Goal: Task Accomplishment & Management: Understand process/instructions

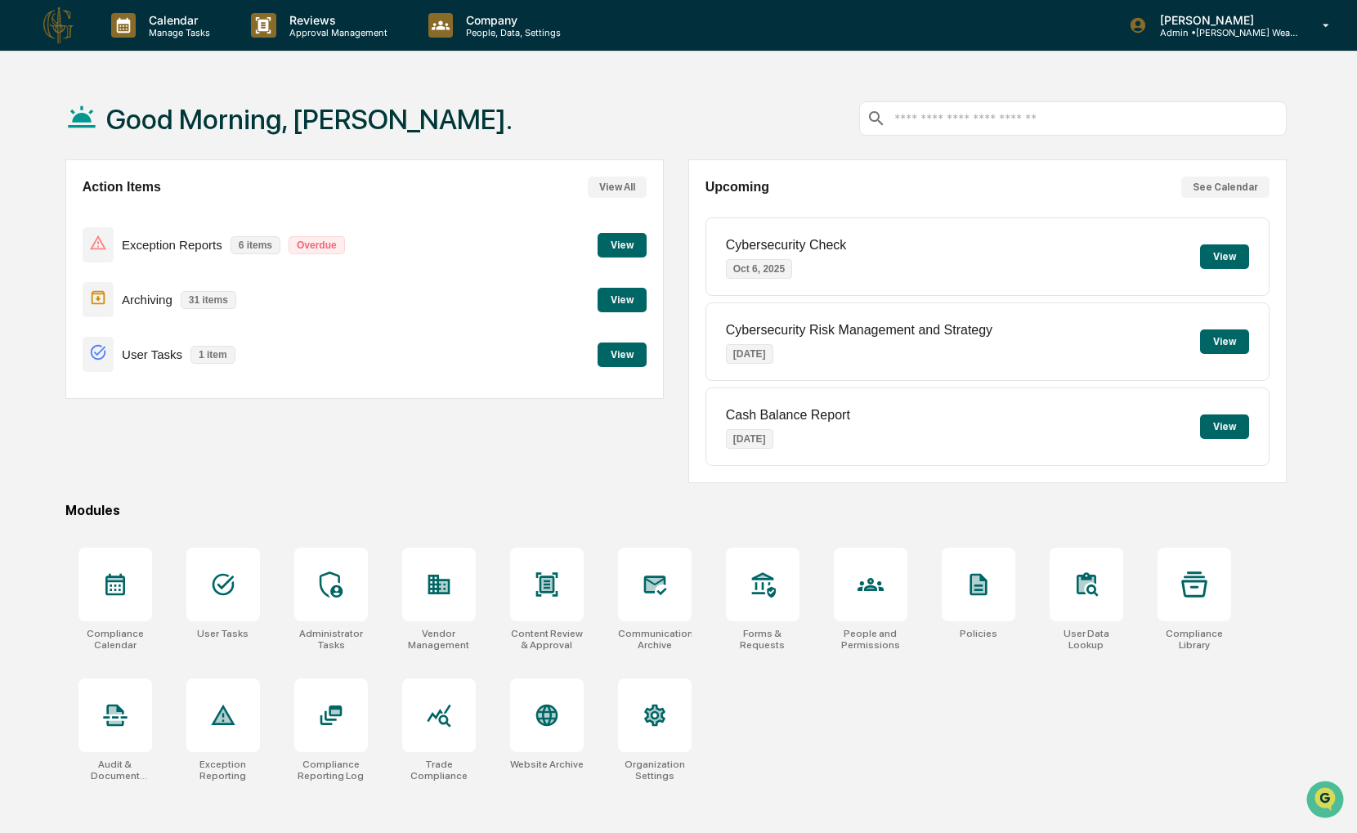
drag, startPoint x: 271, startPoint y: 423, endPoint x: 214, endPoint y: 430, distance: 57.7
click at [214, 430] on div "Action Items View All Exception Reports 6 items Overdue View Archiving 31 items…" at bounding box center [364, 321] width 598 height 324
click at [561, 578] on div at bounding box center [547, 585] width 74 height 74
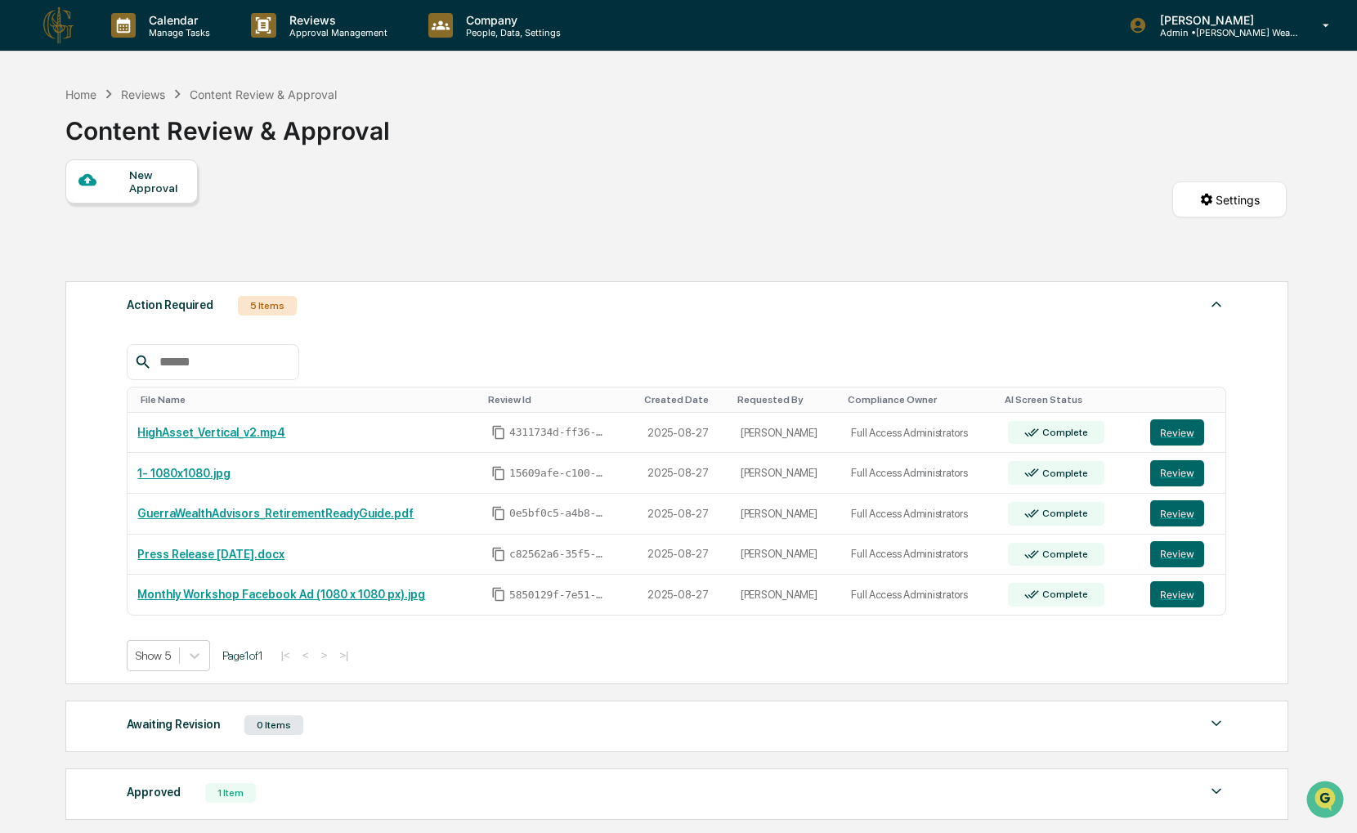
drag, startPoint x: 702, startPoint y: 202, endPoint x: 632, endPoint y: 179, distance: 73.9
click at [632, 179] on div "New Approval Settings" at bounding box center [675, 216] width 1221 height 114
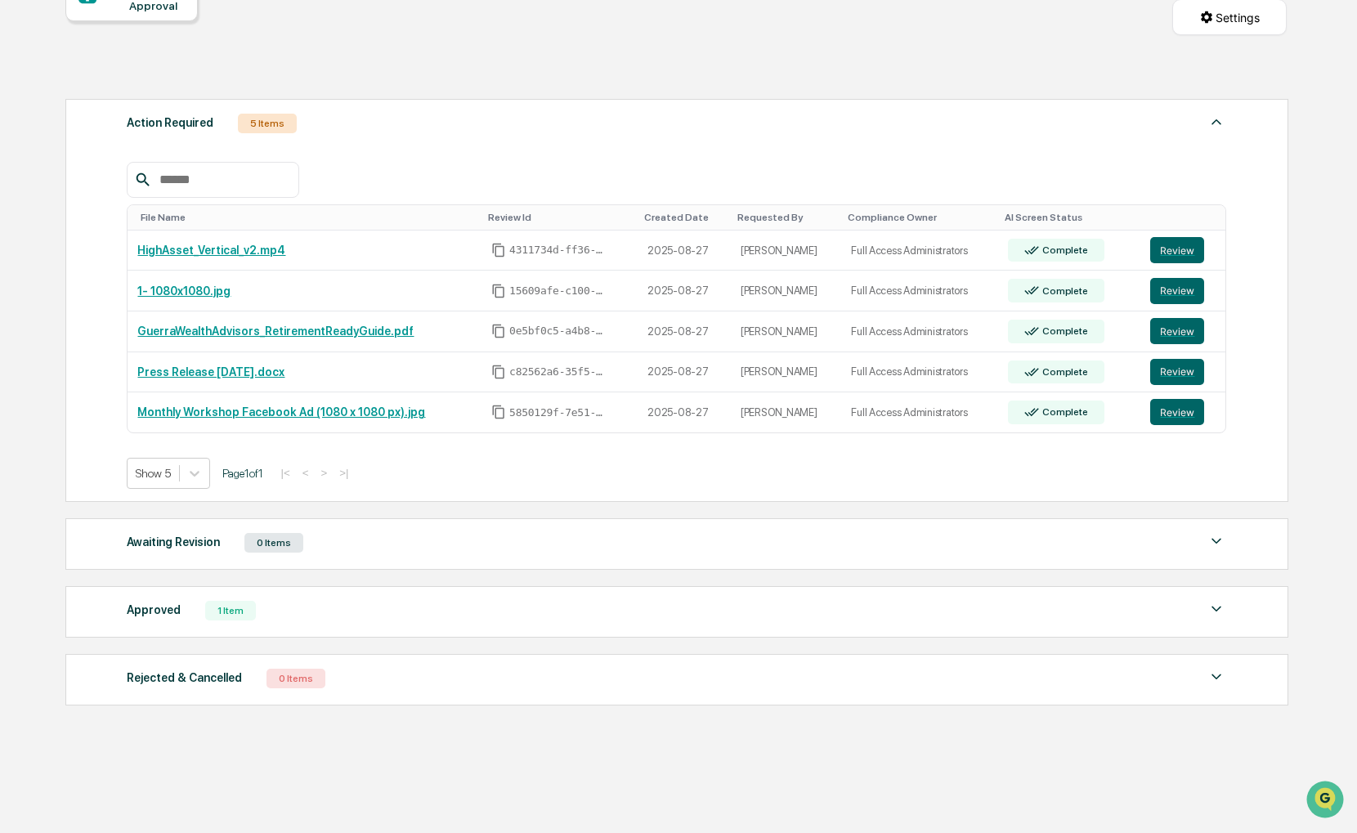
scroll to position [185, 0]
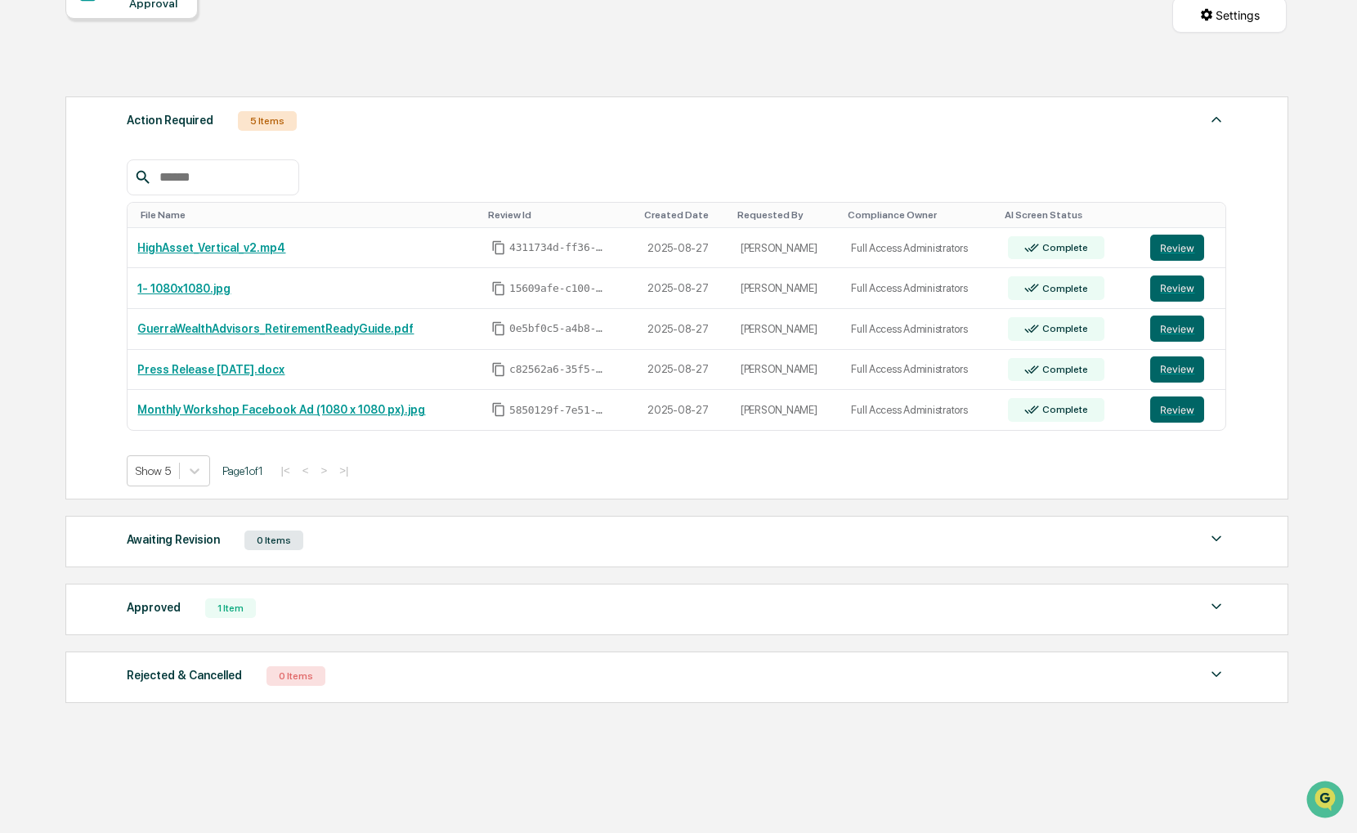
drag, startPoint x: 925, startPoint y: 463, endPoint x: 897, endPoint y: 473, distance: 29.5
click at [897, 473] on div "Show 5 Page 1 of 1 |< < > >|" at bounding box center [676, 470] width 1099 height 31
click at [1164, 418] on button "Review" at bounding box center [1177, 409] width 54 height 26
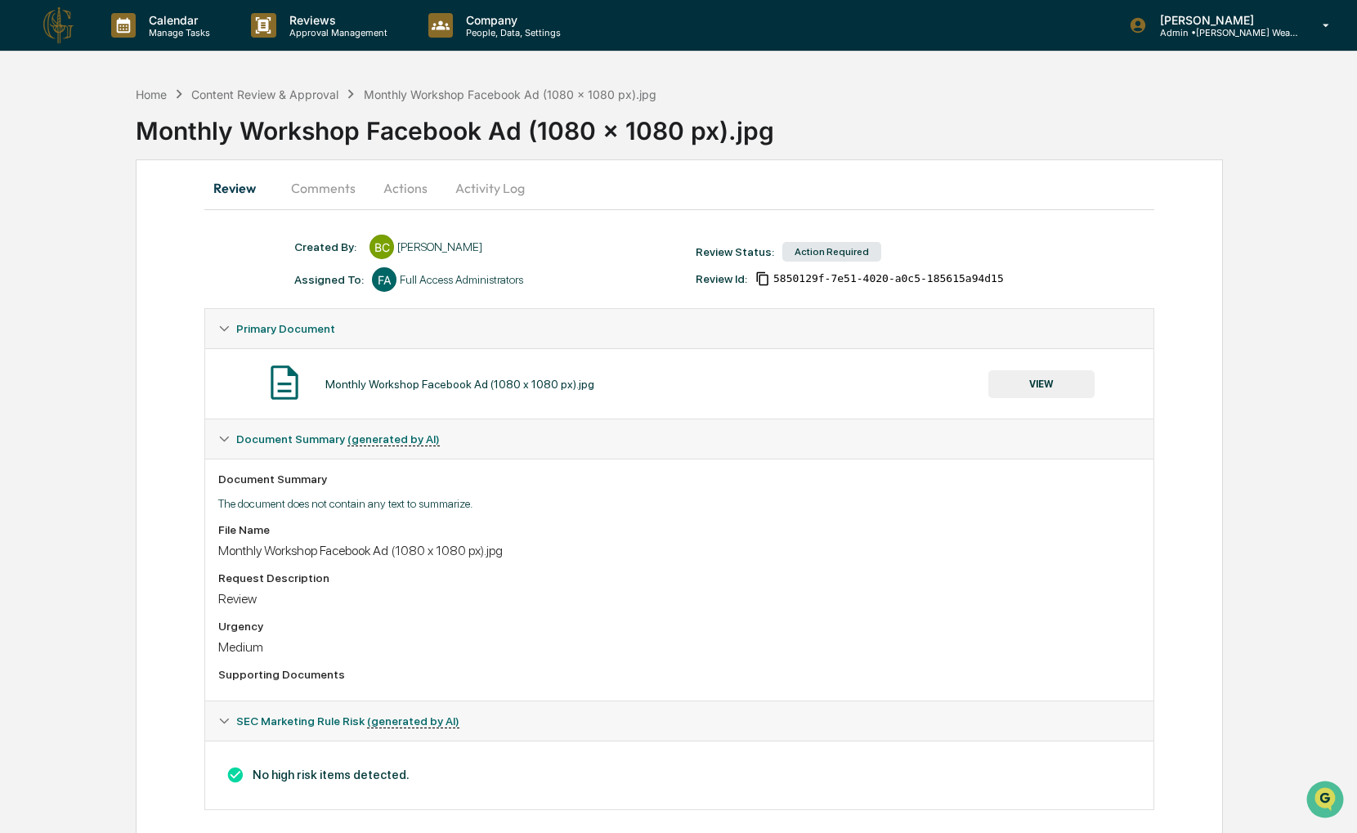
drag, startPoint x: 914, startPoint y: 561, endPoint x: 798, endPoint y: 557, distance: 116.1
click at [798, 557] on div "Monthly Workshop Facebook Ad (1080 x 1080 px).jpg" at bounding box center [679, 551] width 922 height 16
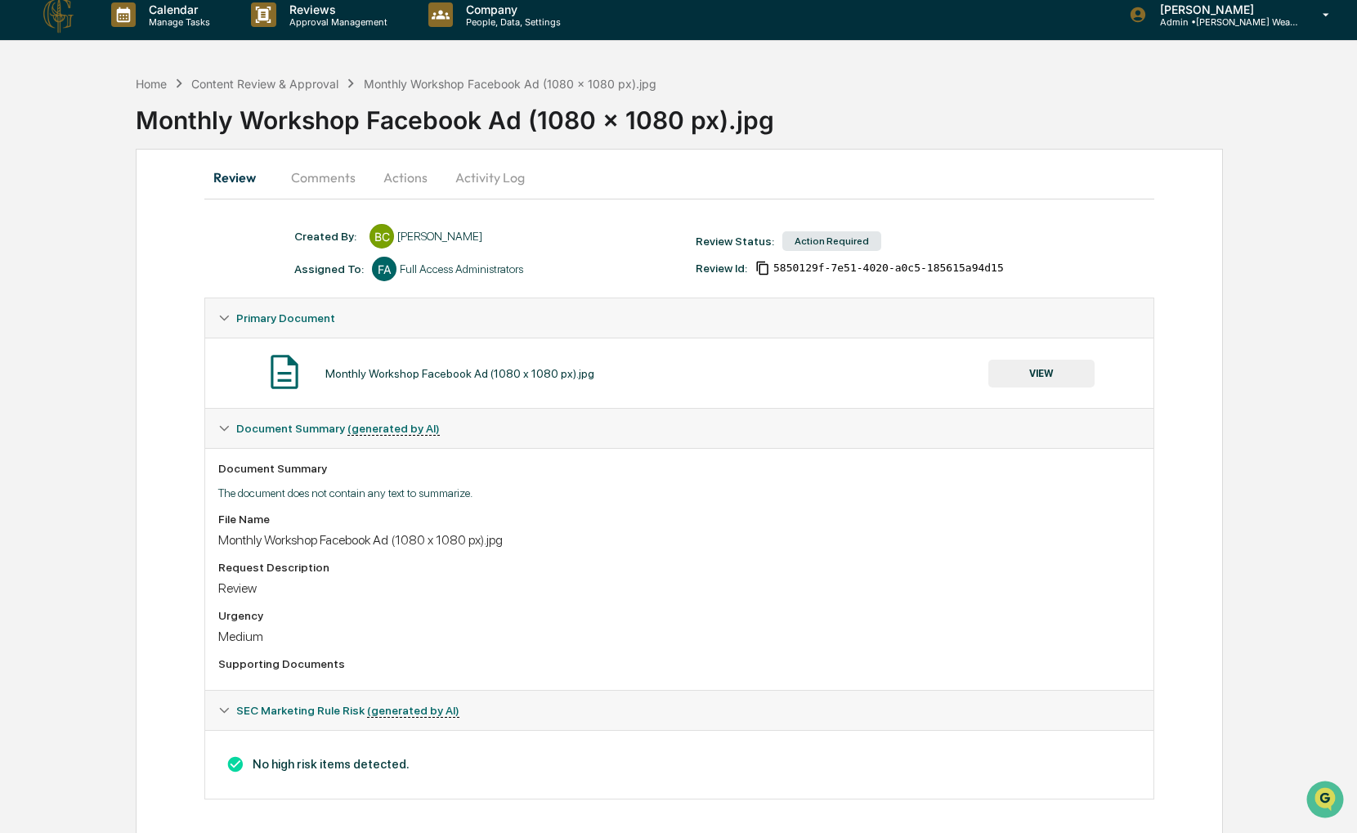
scroll to position [21, 0]
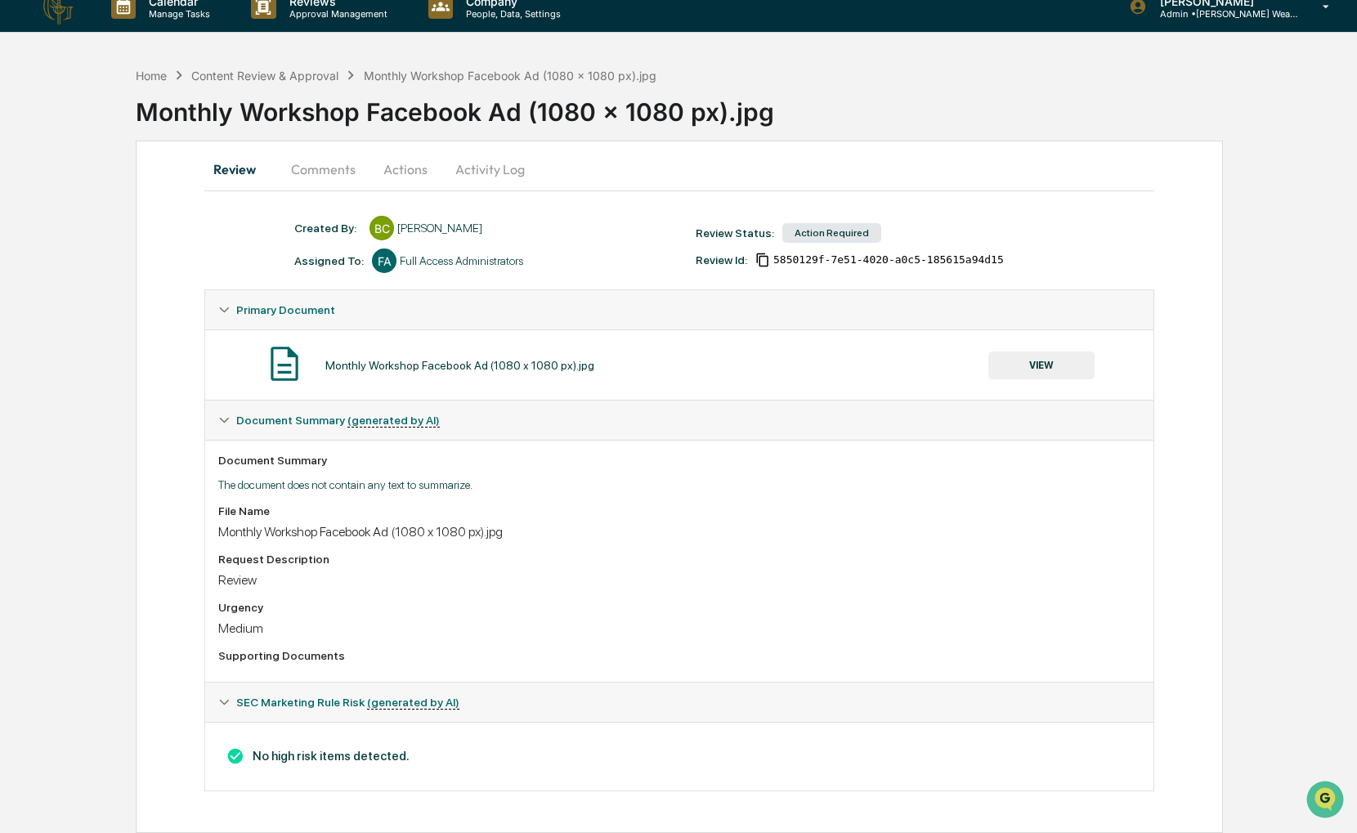
click at [1026, 370] on button "VIEW" at bounding box center [1041, 365] width 106 height 28
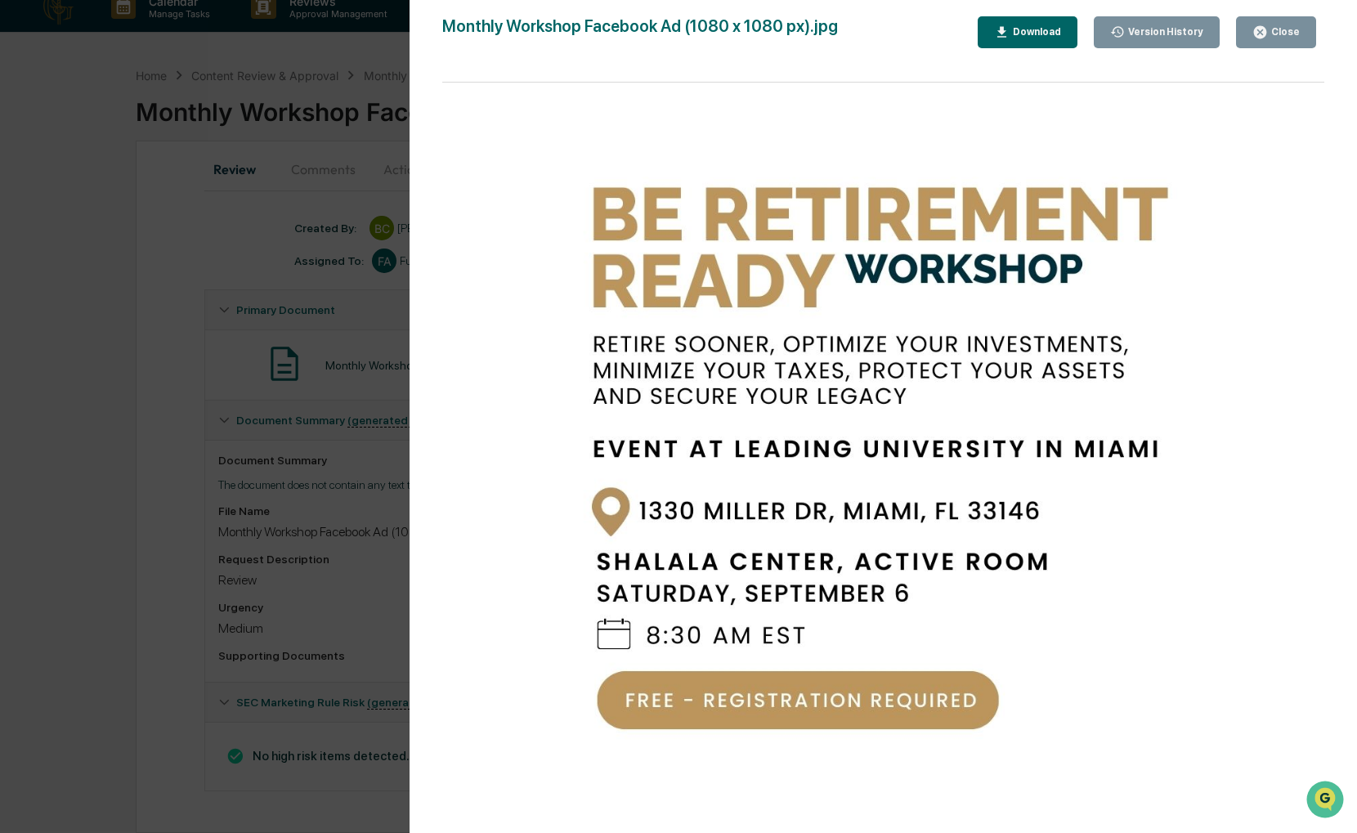
drag, startPoint x: 967, startPoint y: 101, endPoint x: 910, endPoint y: 95, distance: 56.8
click at [910, 95] on div at bounding box center [883, 466] width 882 height 767
click at [1286, 35] on div "Close" at bounding box center [1284, 31] width 32 height 11
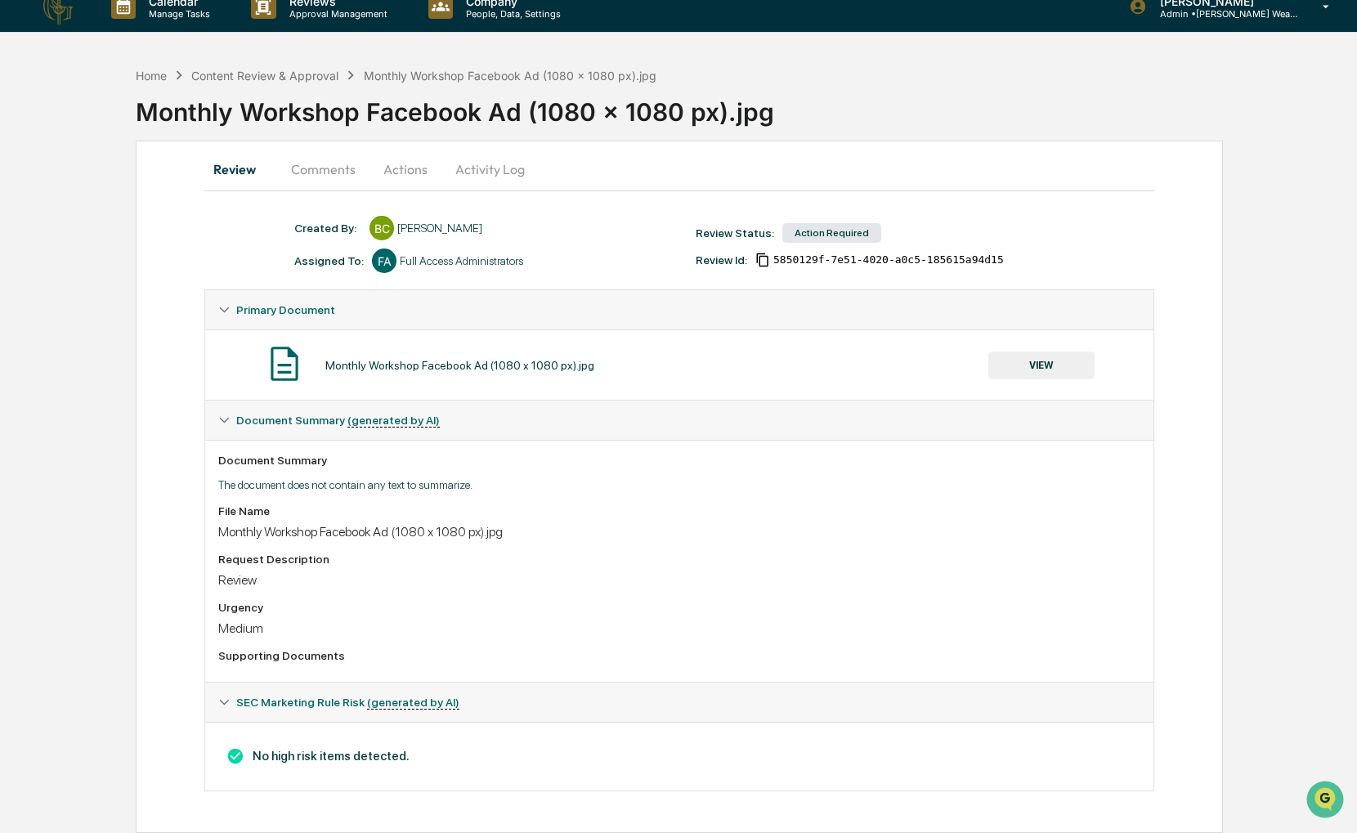
click at [1044, 356] on button "VIEW" at bounding box center [1041, 365] width 106 height 28
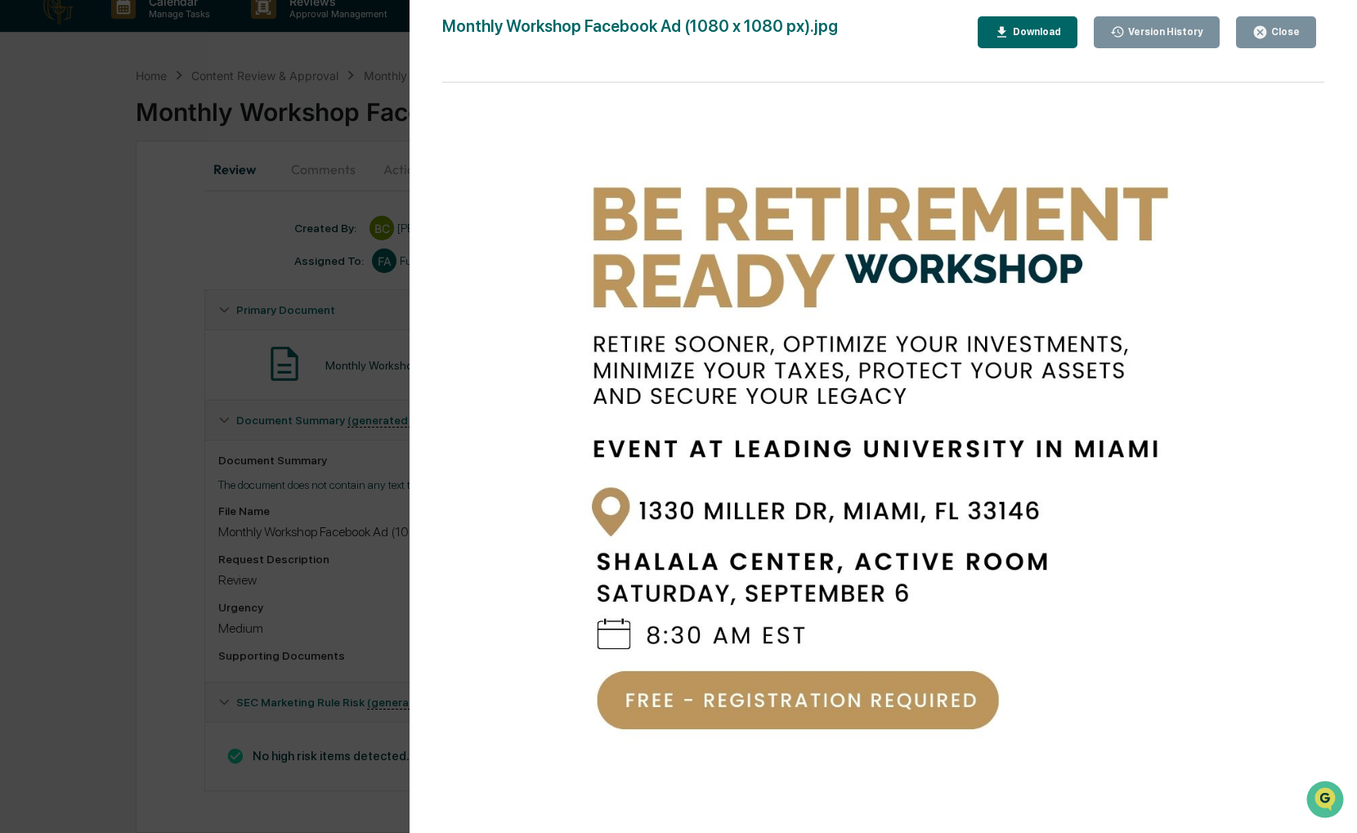
drag, startPoint x: 1123, startPoint y: 350, endPoint x: 1058, endPoint y: 341, distance: 66.0
click at [1058, 341] on img at bounding box center [883, 465] width 729 height 729
click at [1298, 32] on div "Close" at bounding box center [1284, 31] width 32 height 11
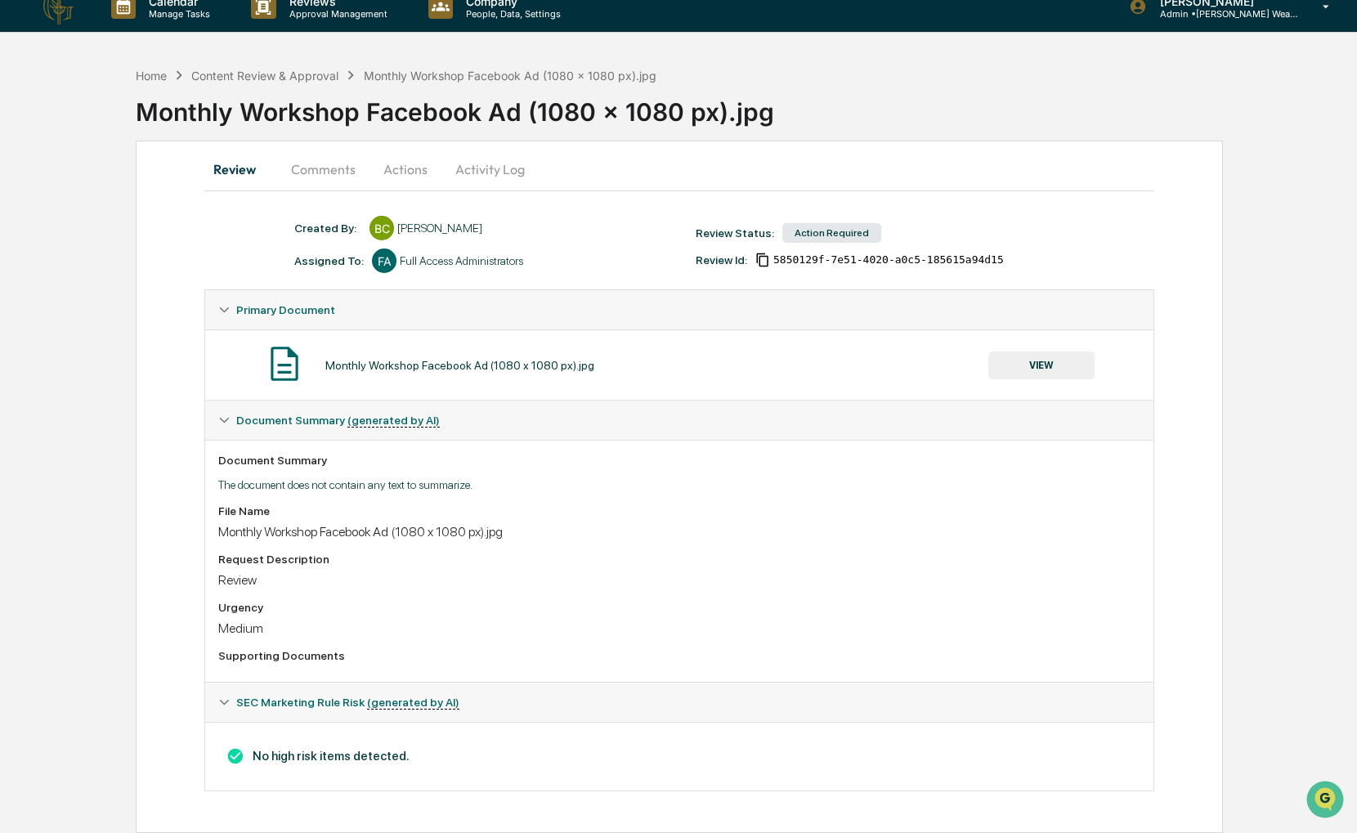
click at [420, 168] on button "Actions" at bounding box center [406, 169] width 74 height 39
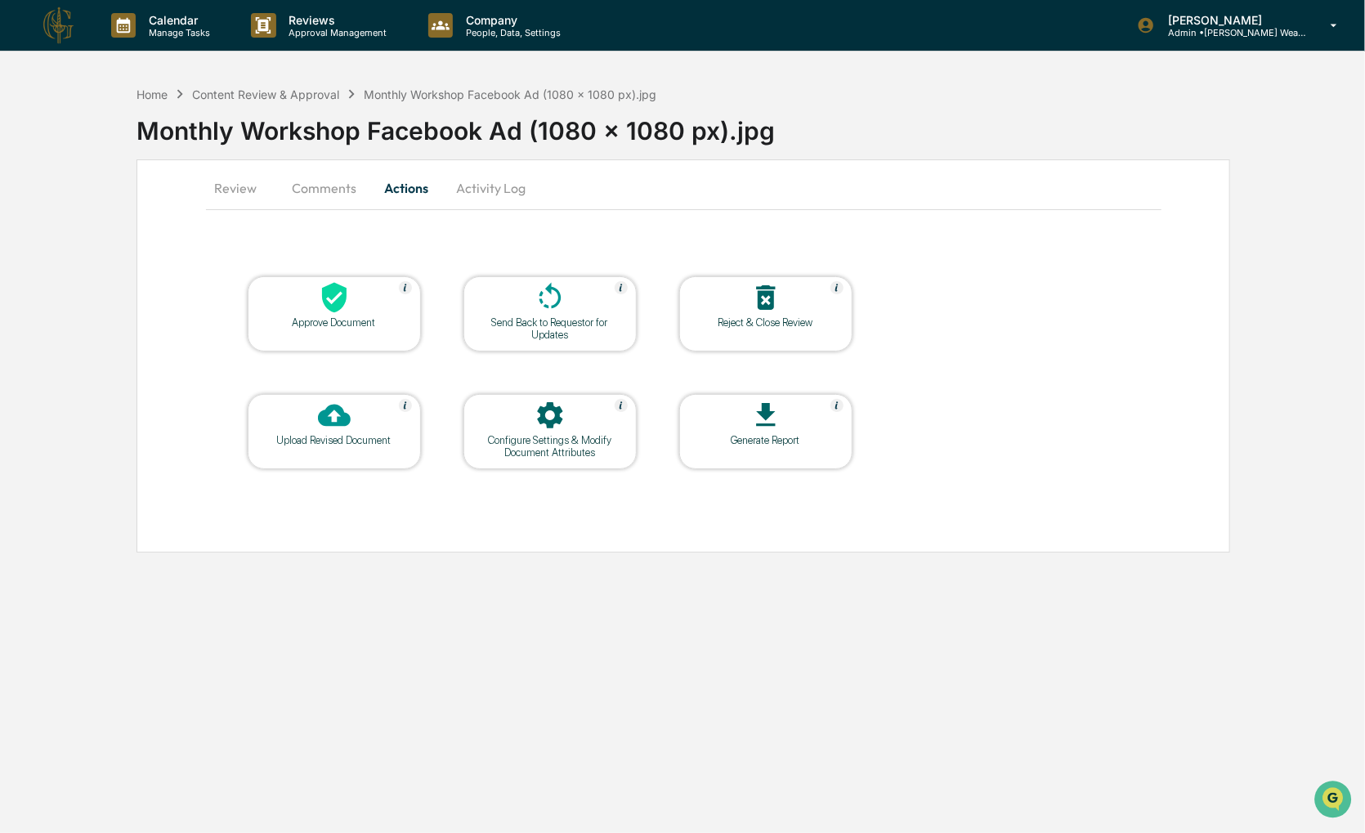
click at [388, 297] on div at bounding box center [334, 298] width 163 height 35
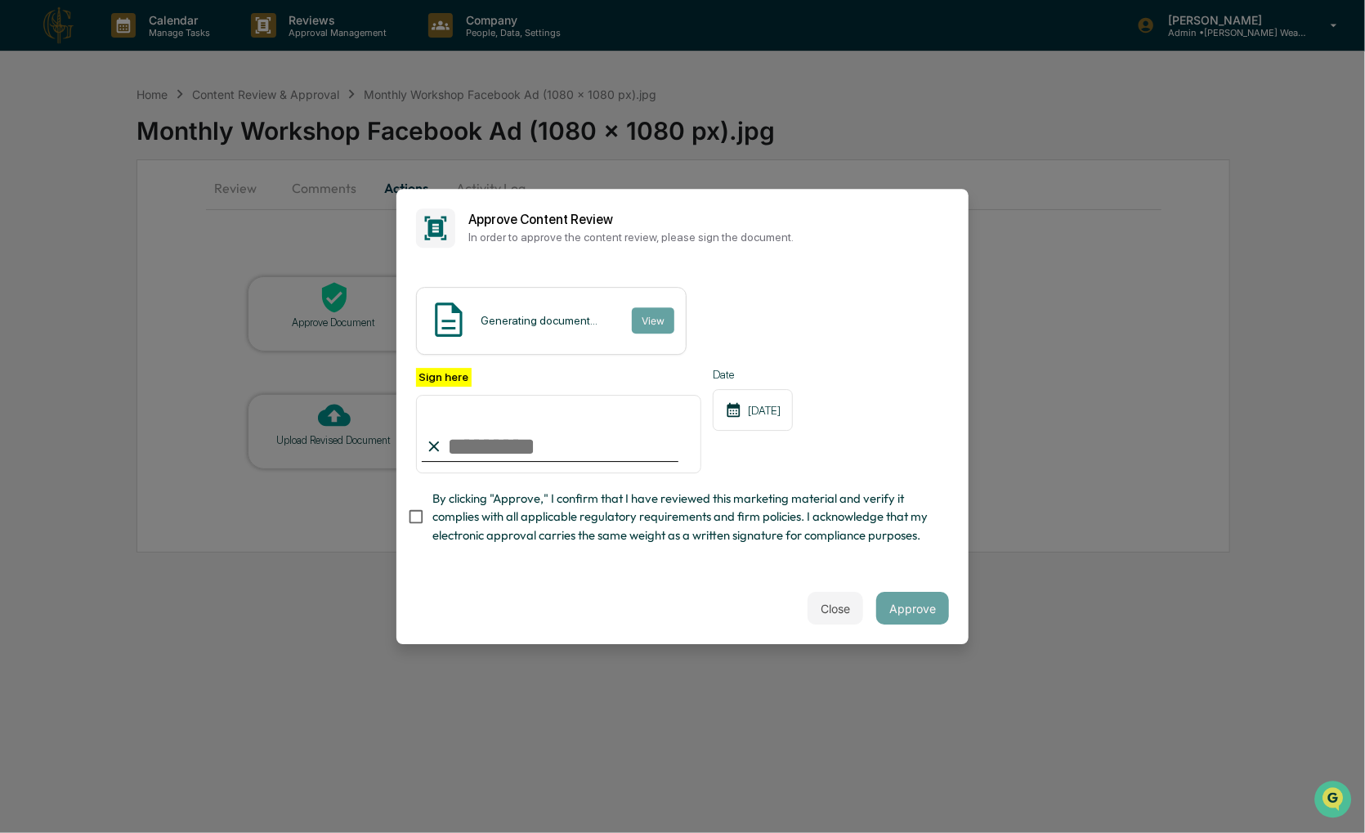
click at [452, 536] on span "By clicking "Approve," I confirm that I have reviewed this marketing material a…" at bounding box center [683, 517] width 503 height 55
drag, startPoint x: 489, startPoint y: 431, endPoint x: 489, endPoint y: 453, distance: 22.1
click at [489, 431] on input "Sign here" at bounding box center [558, 434] width 285 height 78
type input "**********"
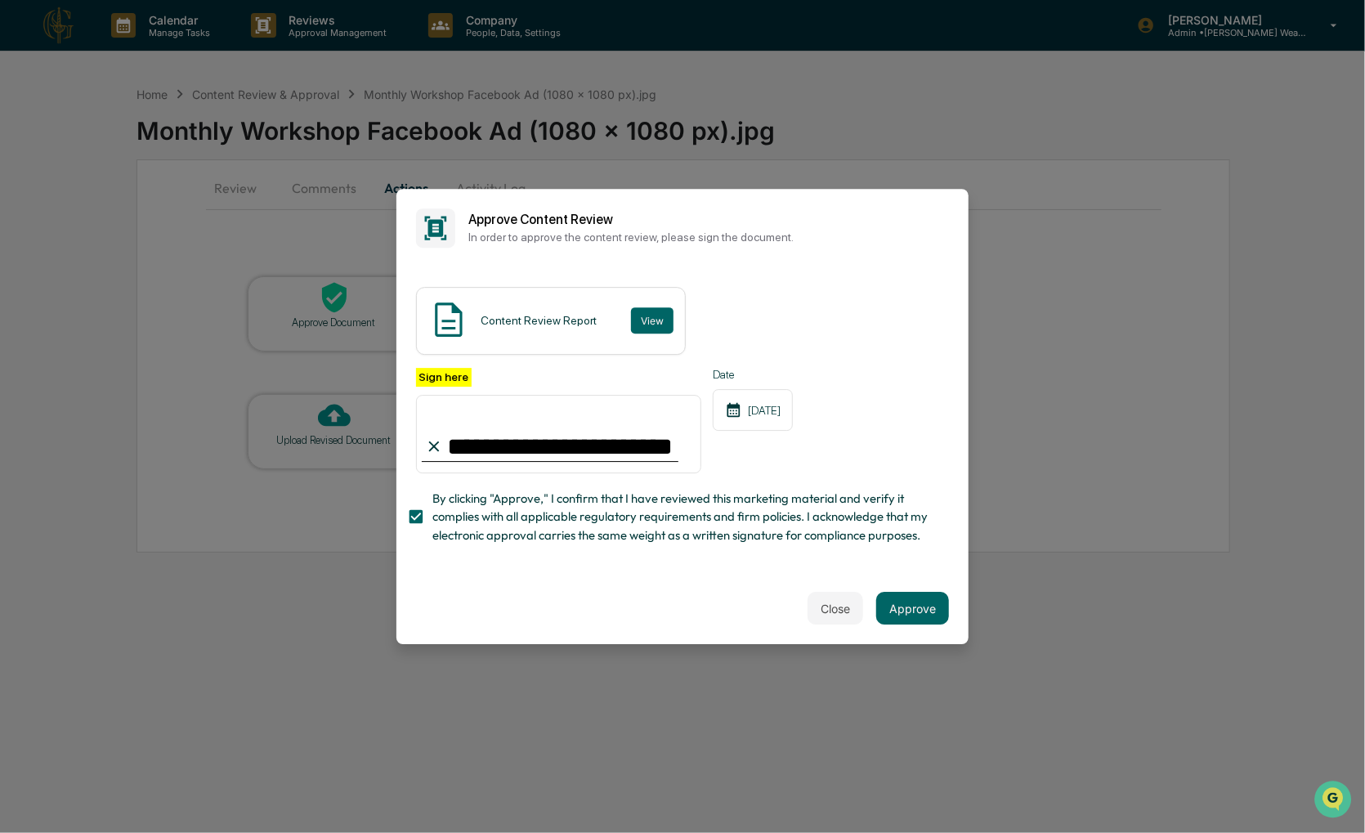
click at [646, 573] on div "**********" at bounding box center [682, 420] width 572 height 306
click at [830, 614] on button "Close" at bounding box center [835, 608] width 56 height 33
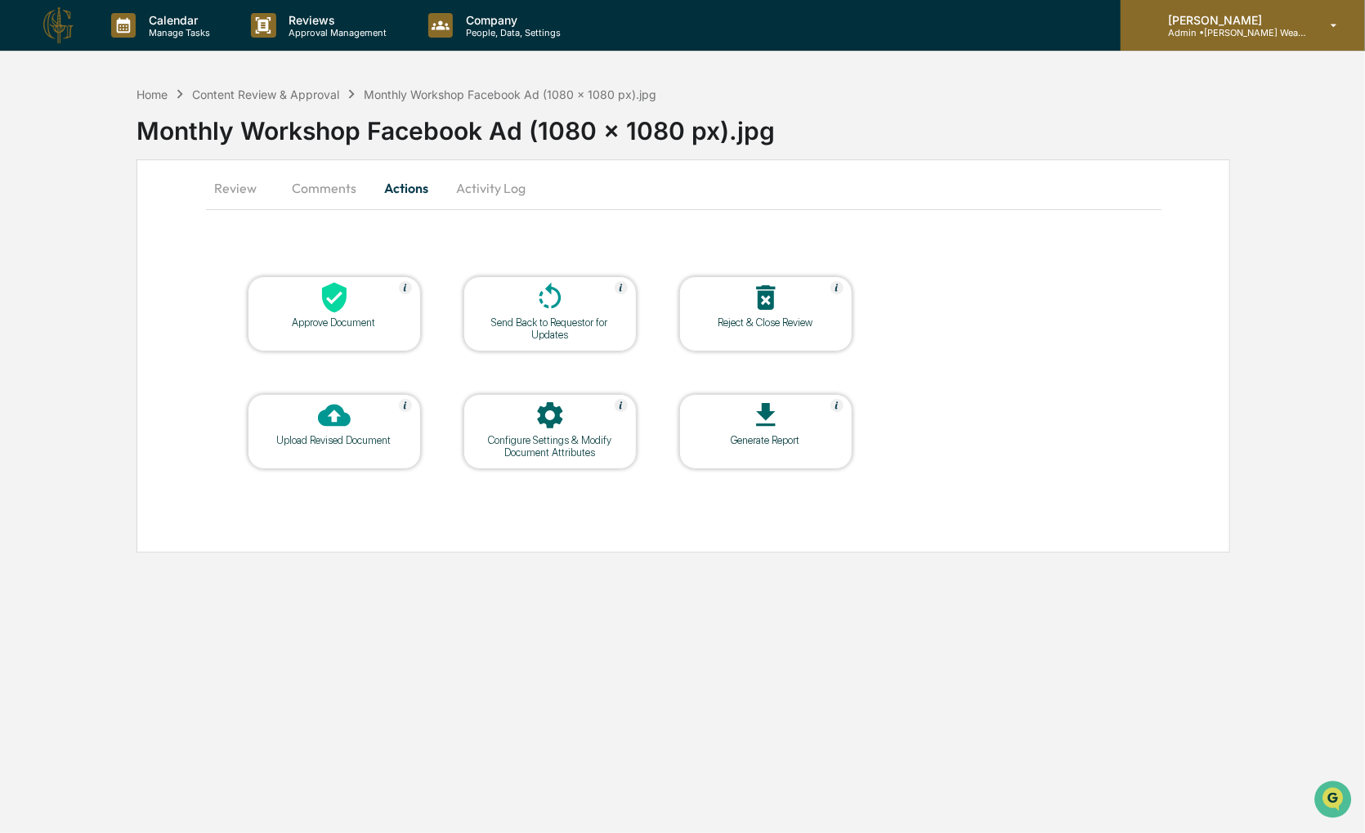
click at [1189, 42] on div "Sigrid Alegria Admin • Guerra Wealth Advisors" at bounding box center [1243, 25] width 244 height 51
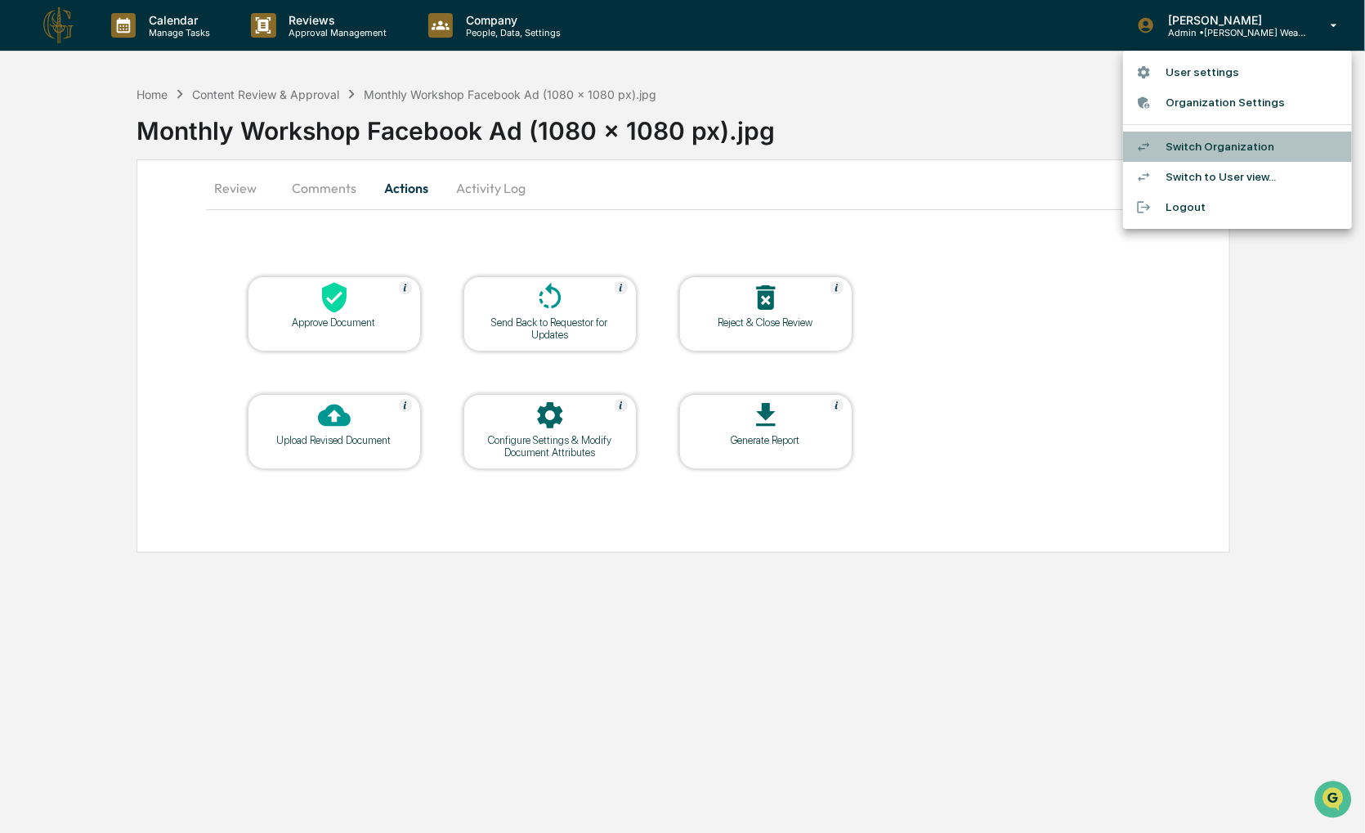
click at [1190, 145] on li "Switch Organization" at bounding box center [1237, 147] width 229 height 30
